Goal: Information Seeking & Learning: Find specific fact

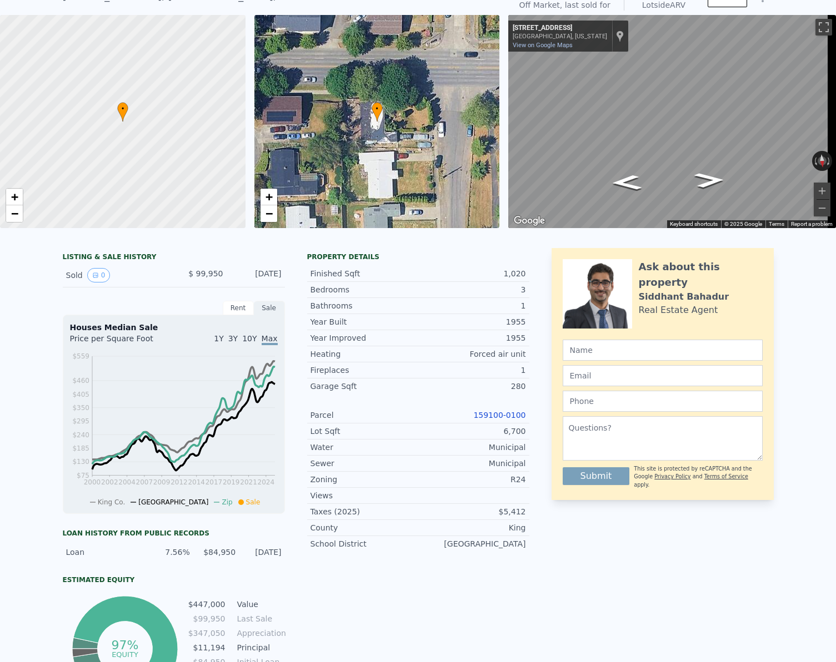
scroll to position [4, 0]
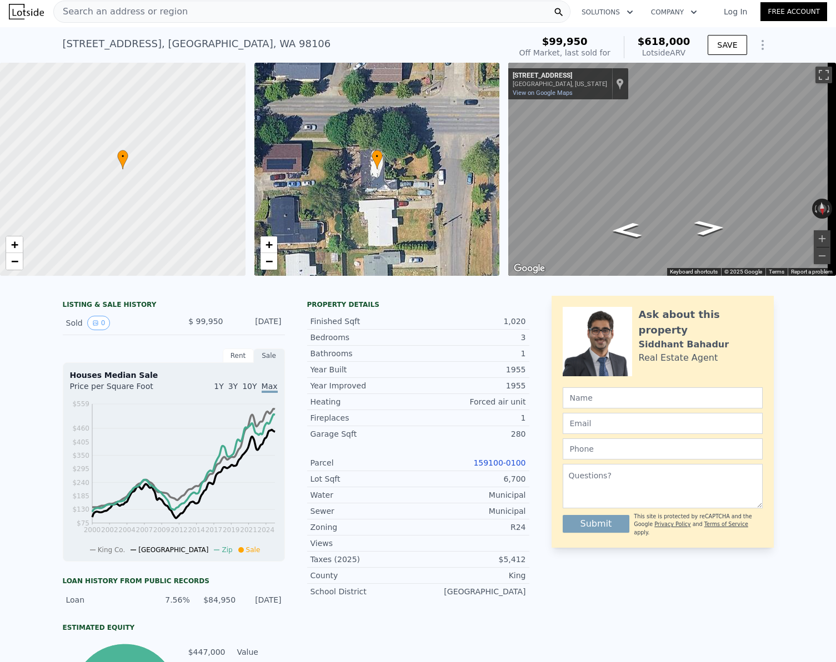
click at [150, 19] on div "Search an address or region" at bounding box center [121, 11] width 134 height 21
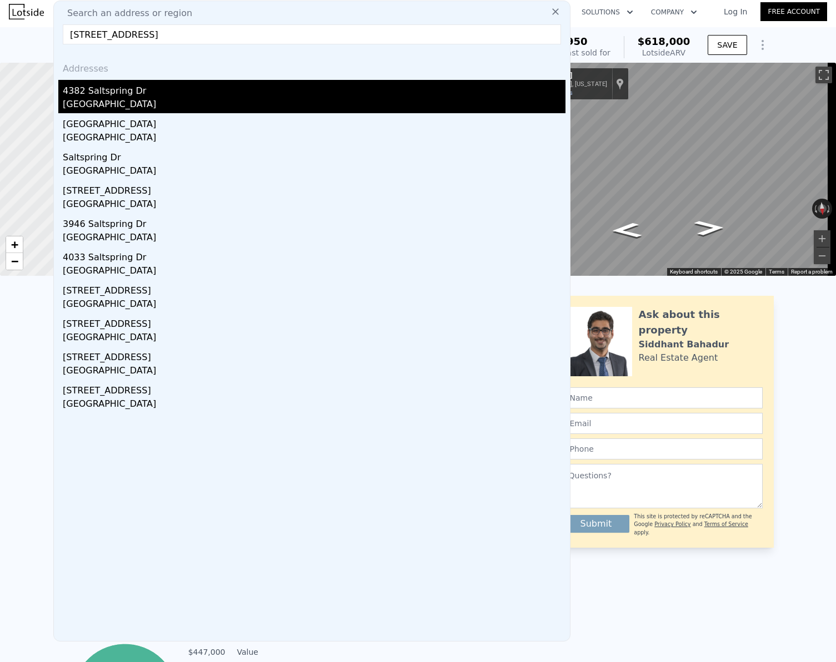
type input "[STREET_ADDRESS]"
click at [131, 103] on div "[GEOGRAPHIC_DATA]" at bounding box center [314, 106] width 503 height 16
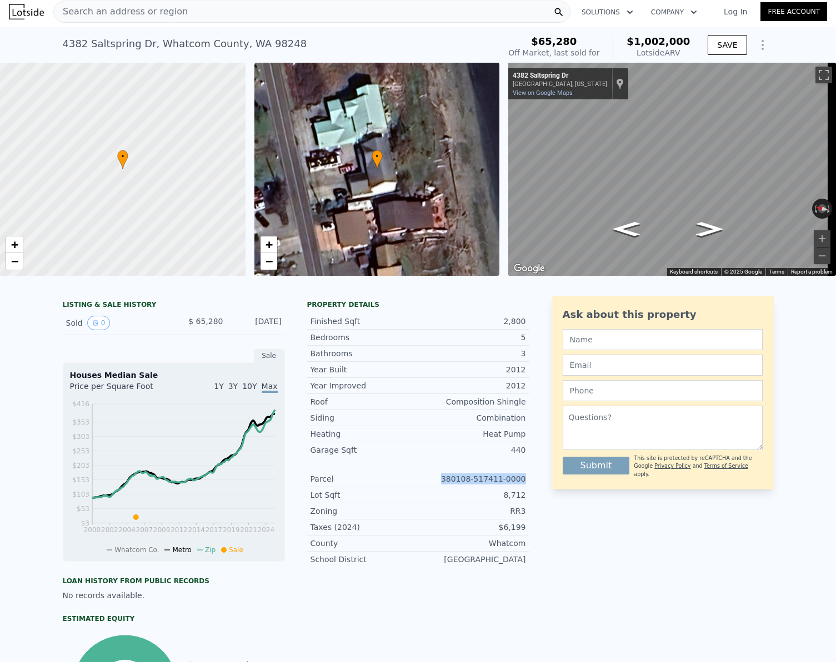
drag, startPoint x: 457, startPoint y: 486, endPoint x: 533, endPoint y: 486, distance: 75.5
click at [533, 486] on div "LISTING & SALE HISTORY Sold 0 $ 65,280 [DATE] Sale Houses Median Sale Price per…" at bounding box center [418, 520] width 711 height 448
copy div "380108-517411-0000"
click at [178, 6] on div "Search an address or region" at bounding box center [311, 12] width 517 height 22
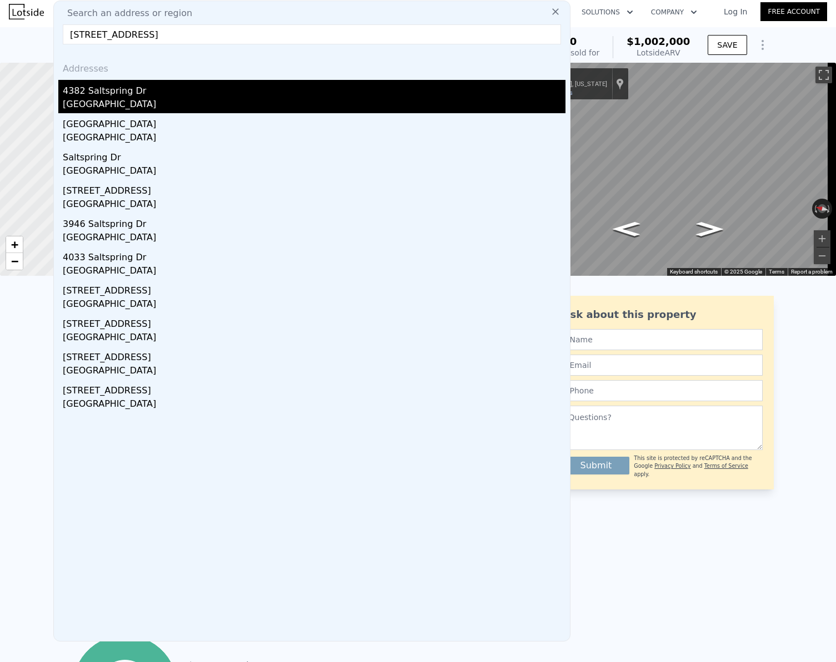
type input "[STREET_ADDRESS]"
click at [115, 103] on div "[GEOGRAPHIC_DATA]" at bounding box center [314, 106] width 503 height 16
